Goal: Transaction & Acquisition: Register for event/course

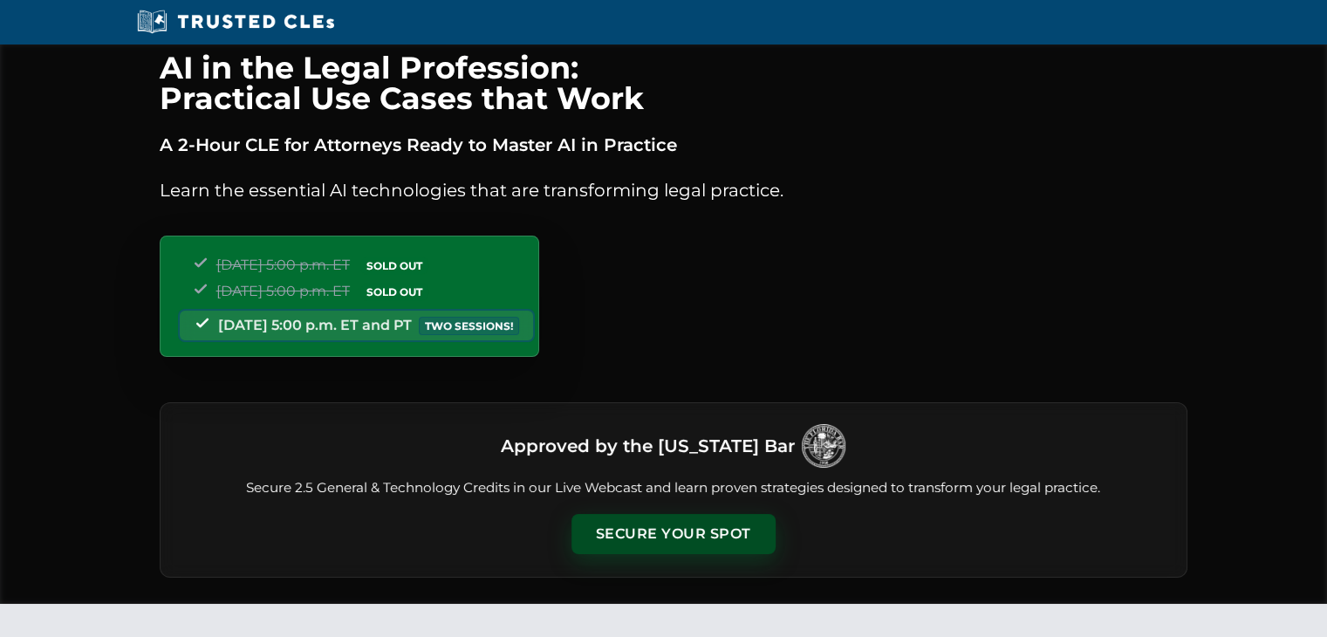
click at [643, 541] on button "Secure Your Spot" at bounding box center [674, 534] width 204 height 40
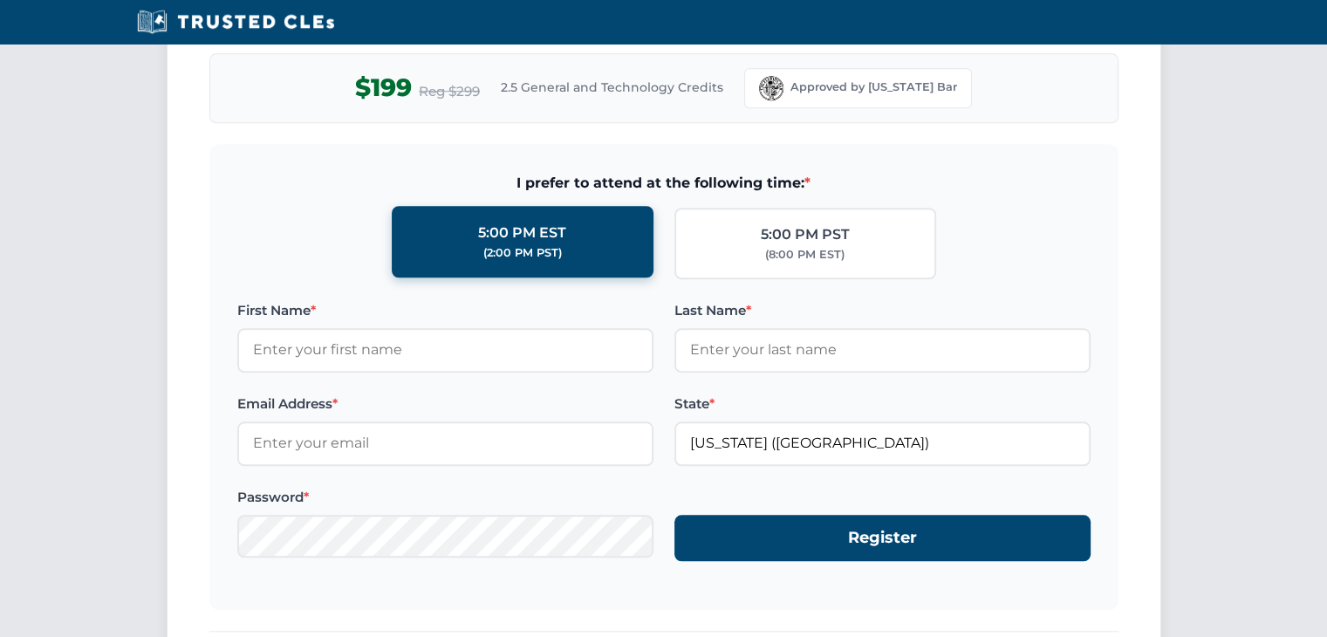
scroll to position [1597, 0]
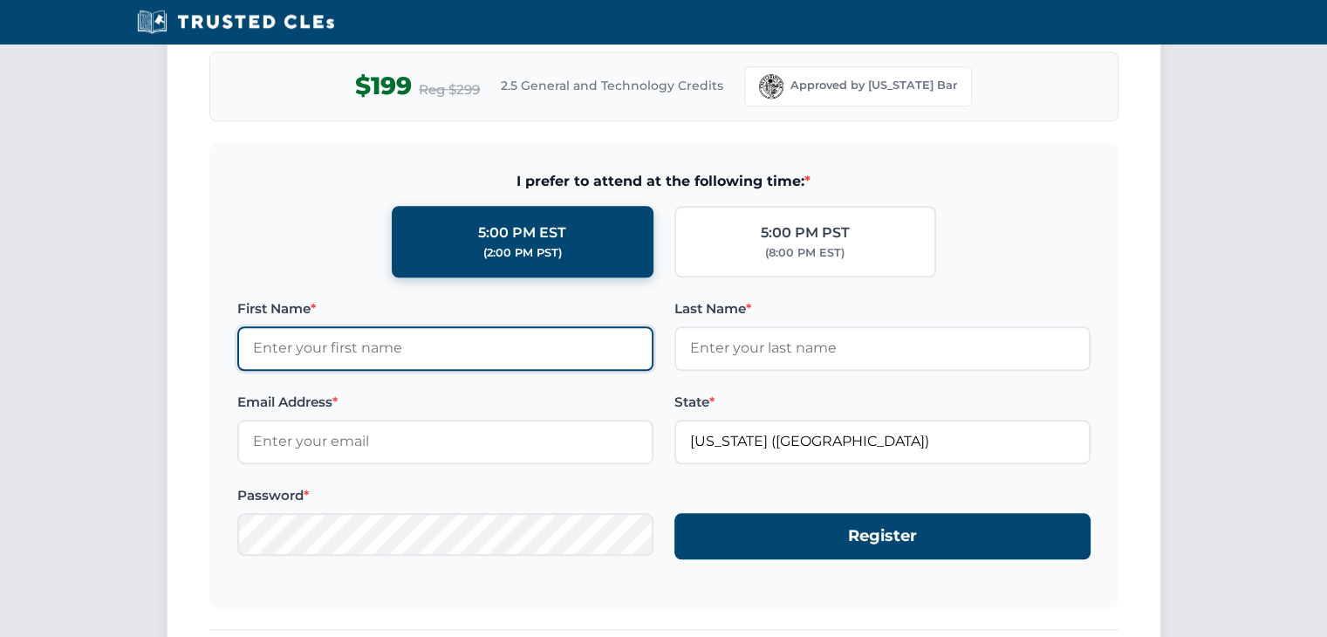
click at [408, 339] on input "First Name *" at bounding box center [445, 348] width 416 height 44
type input "[PERSON_NAME]"
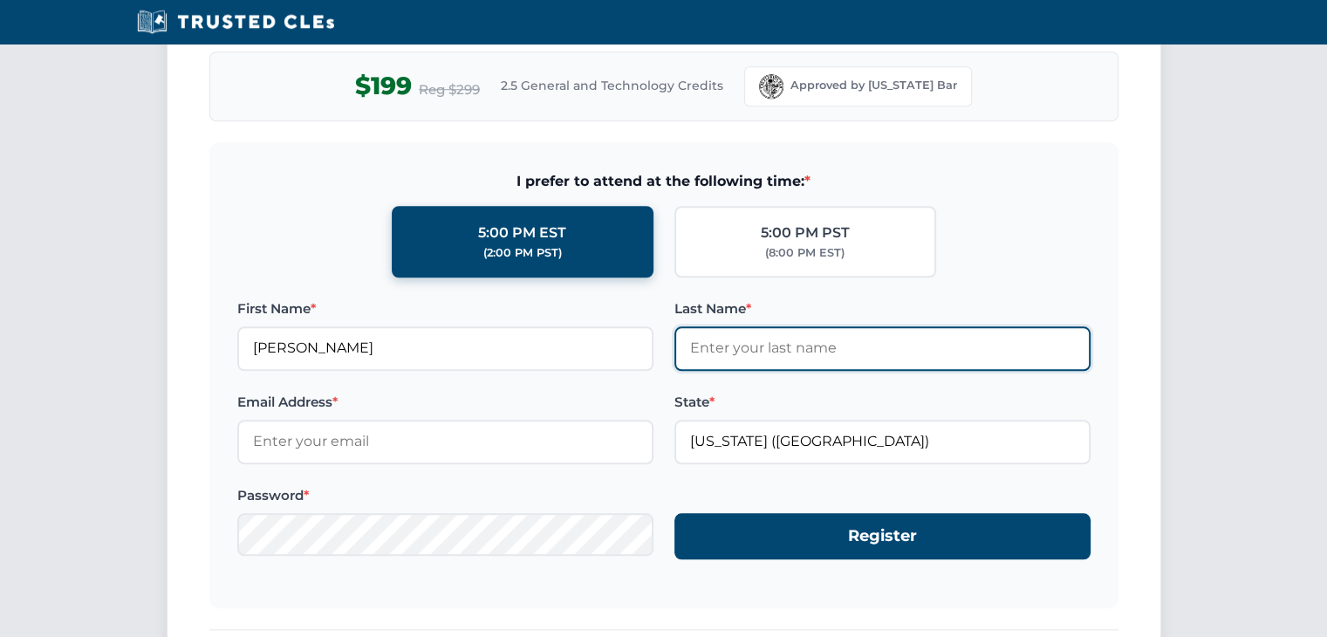
click at [737, 339] on input "Last Name *" at bounding box center [883, 348] width 416 height 44
type input "Barbeito"
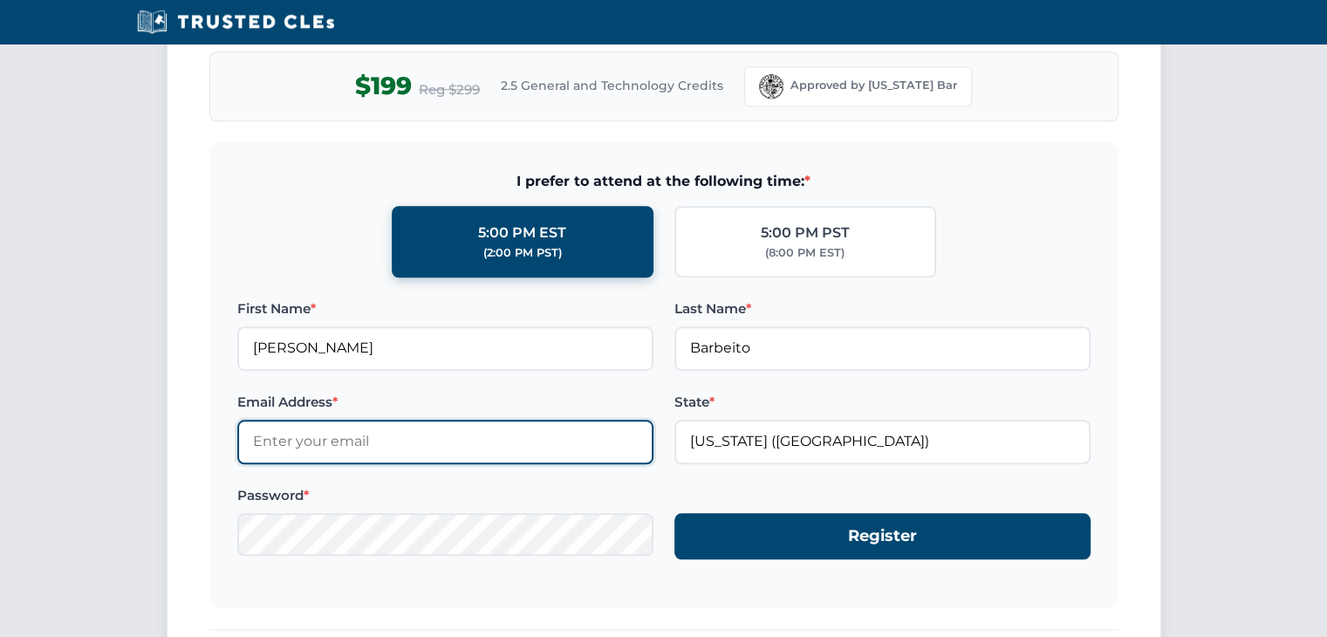
click at [485, 448] on input "Email Address *" at bounding box center [445, 442] width 416 height 44
type input "[PERSON_NAME][DOMAIN_NAME][EMAIL_ADDRESS][PERSON_NAME][DOMAIN_NAME]"
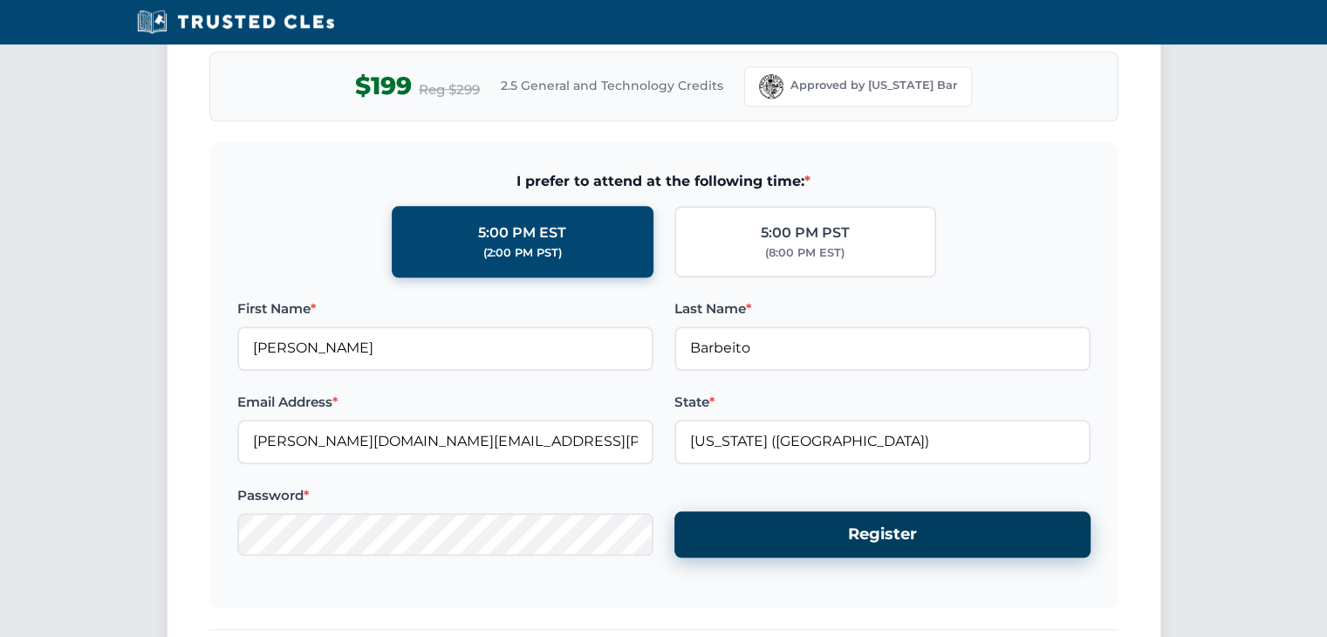
click at [840, 535] on button "Register" at bounding box center [883, 534] width 416 height 46
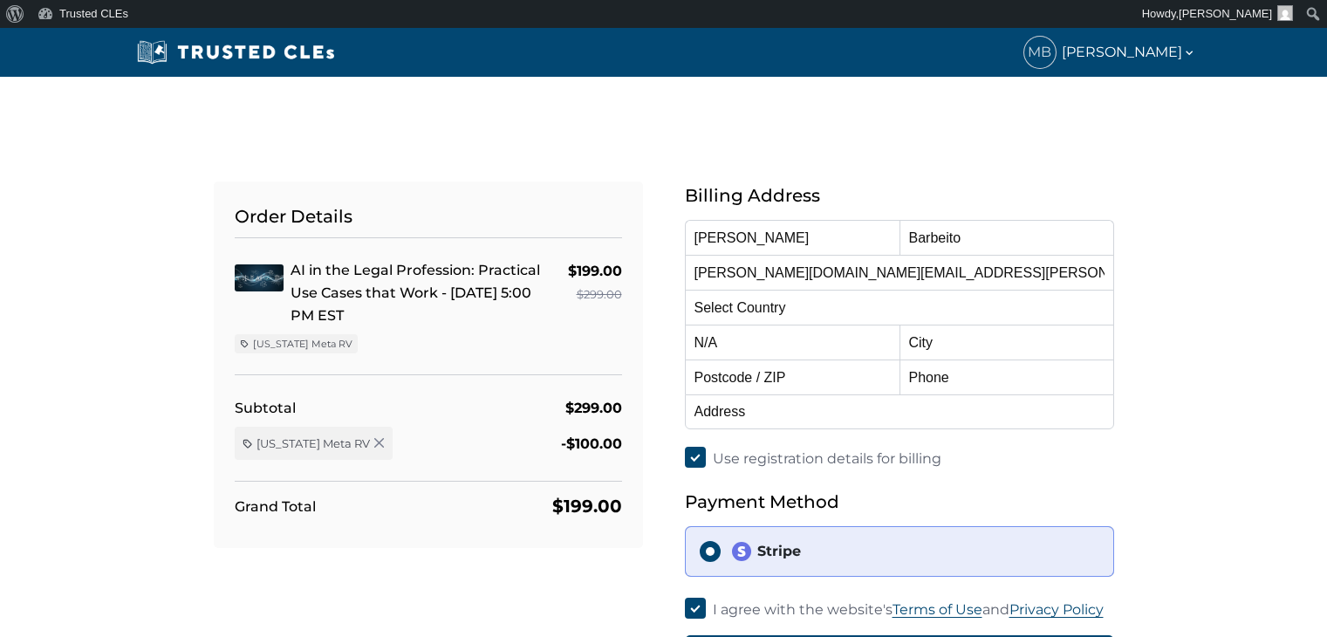
select select "[GEOGRAPHIC_DATA]"
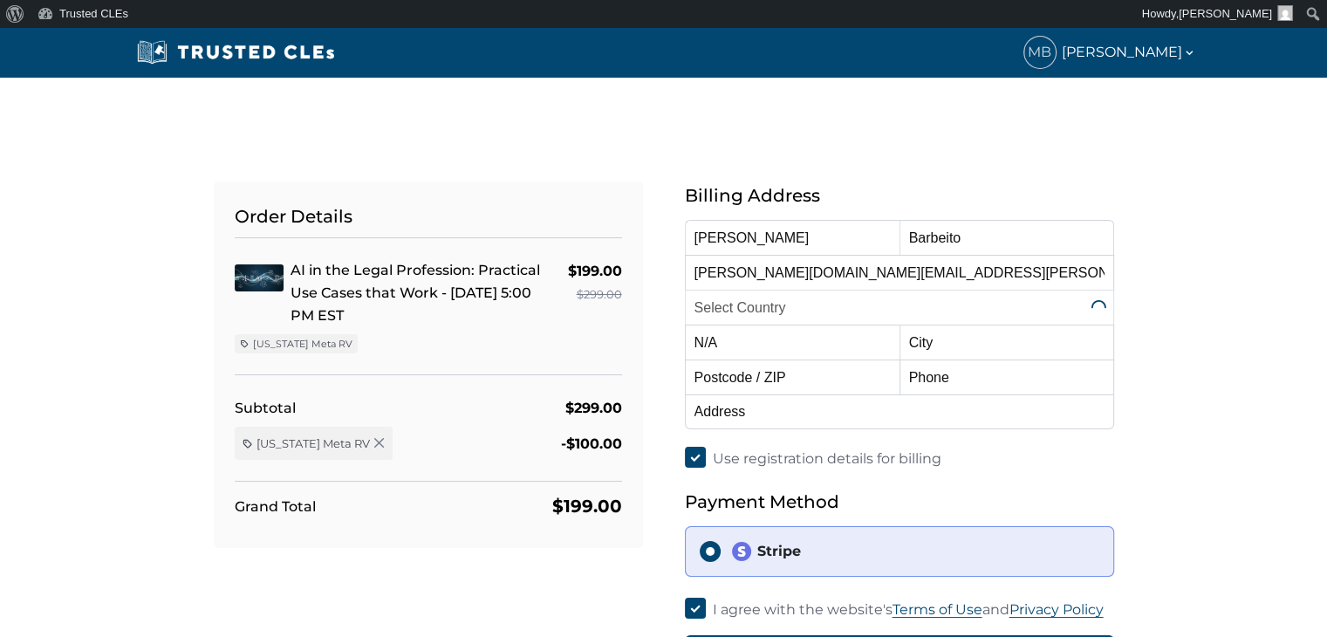
select select "[US_STATE]"
